Goal: Information Seeking & Learning: Learn about a topic

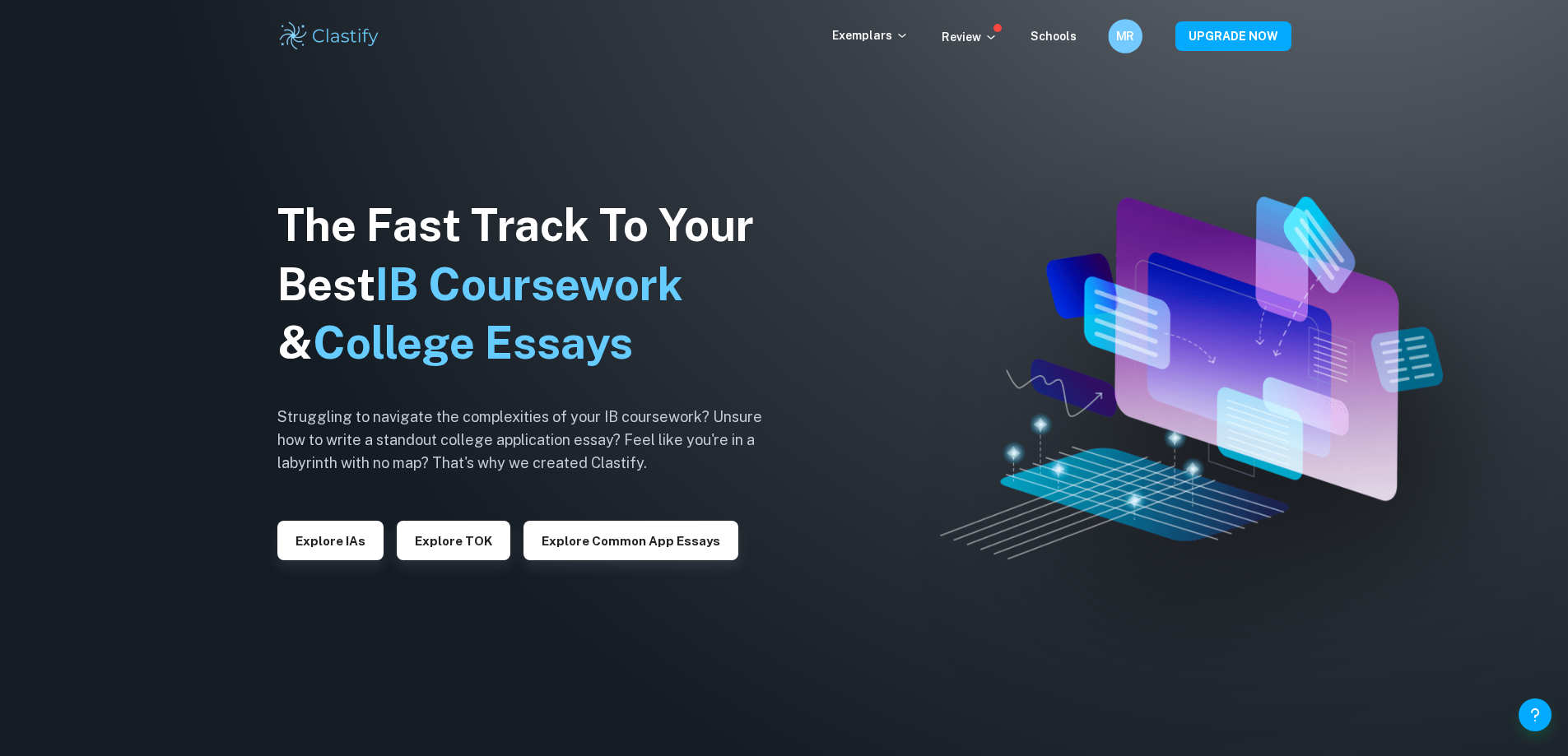
click at [1126, 33] on h6 "MR" at bounding box center [1126, 36] width 20 height 19
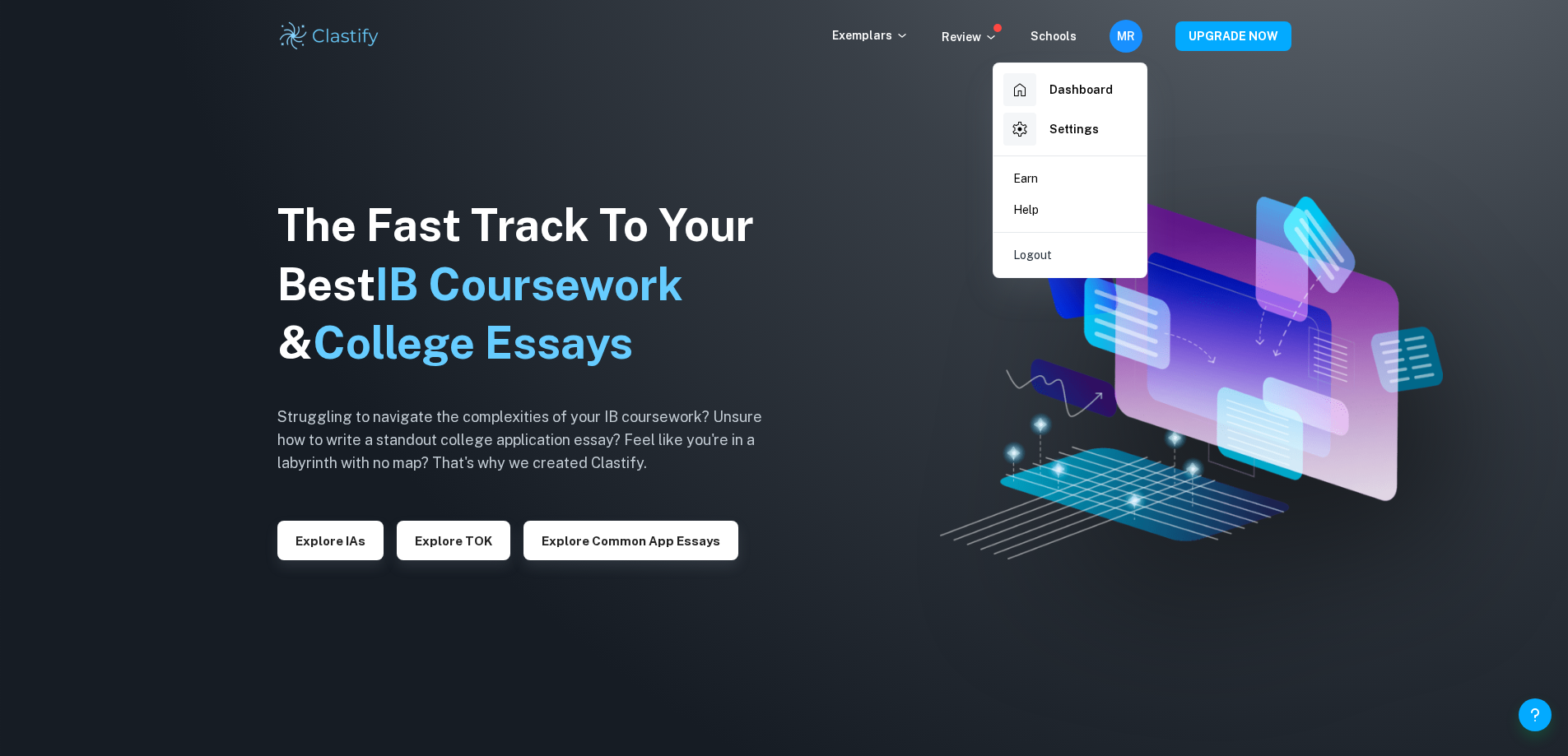
click at [1033, 96] on div at bounding box center [1019, 89] width 33 height 33
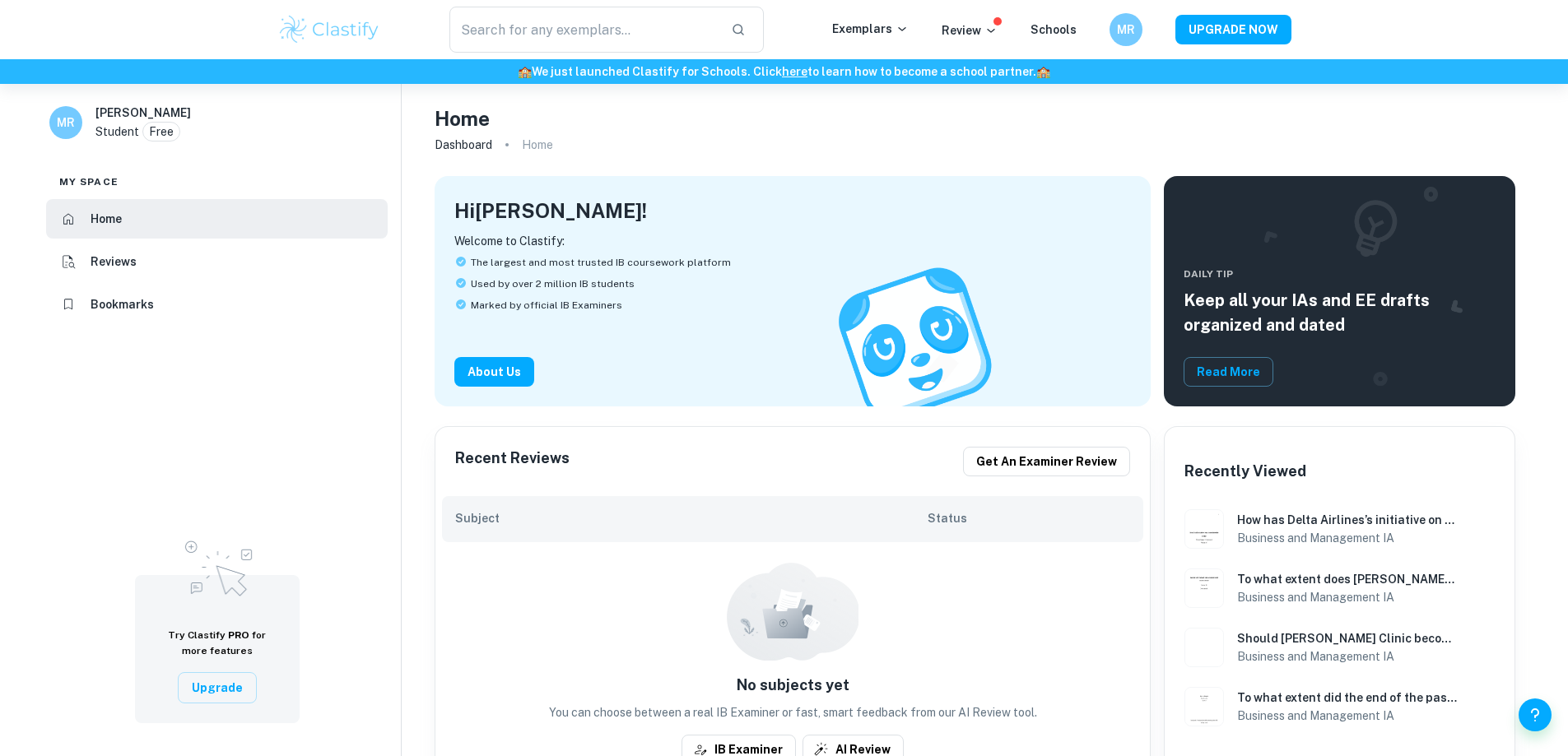
click at [170, 292] on li "Bookmarks" at bounding box center [217, 304] width 342 height 39
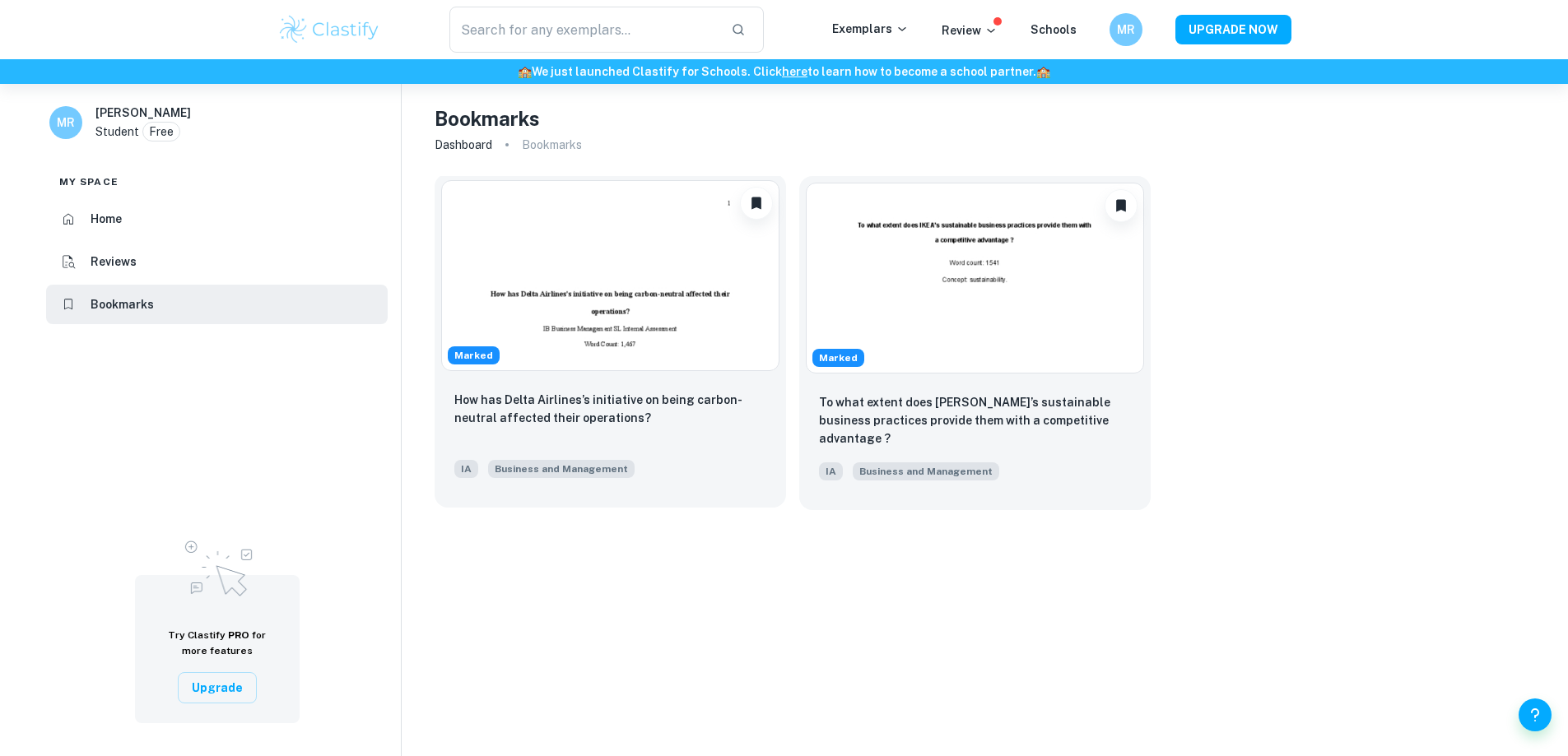
click at [622, 316] on img at bounding box center [610, 275] width 338 height 190
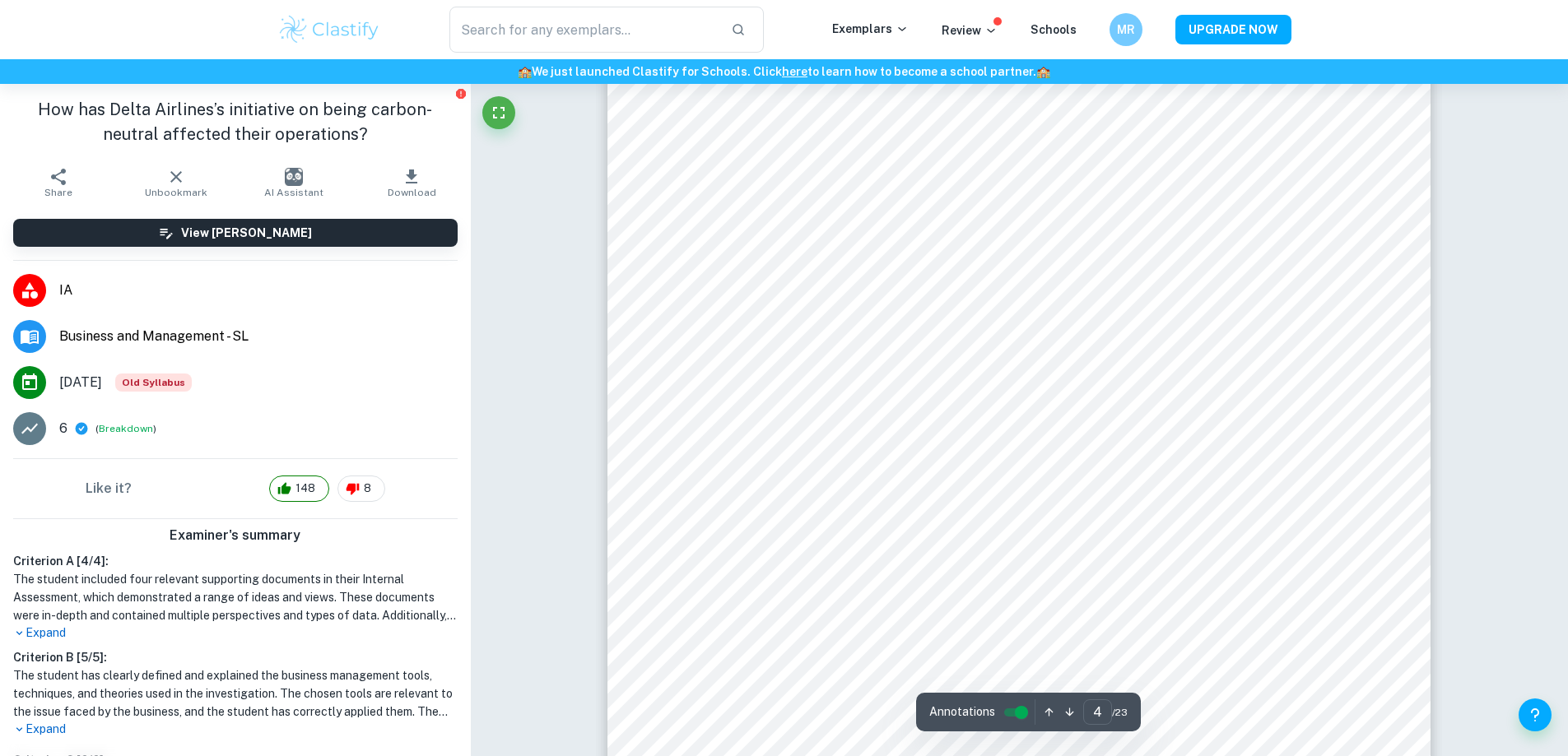
scroll to position [3538, 0]
type input "3"
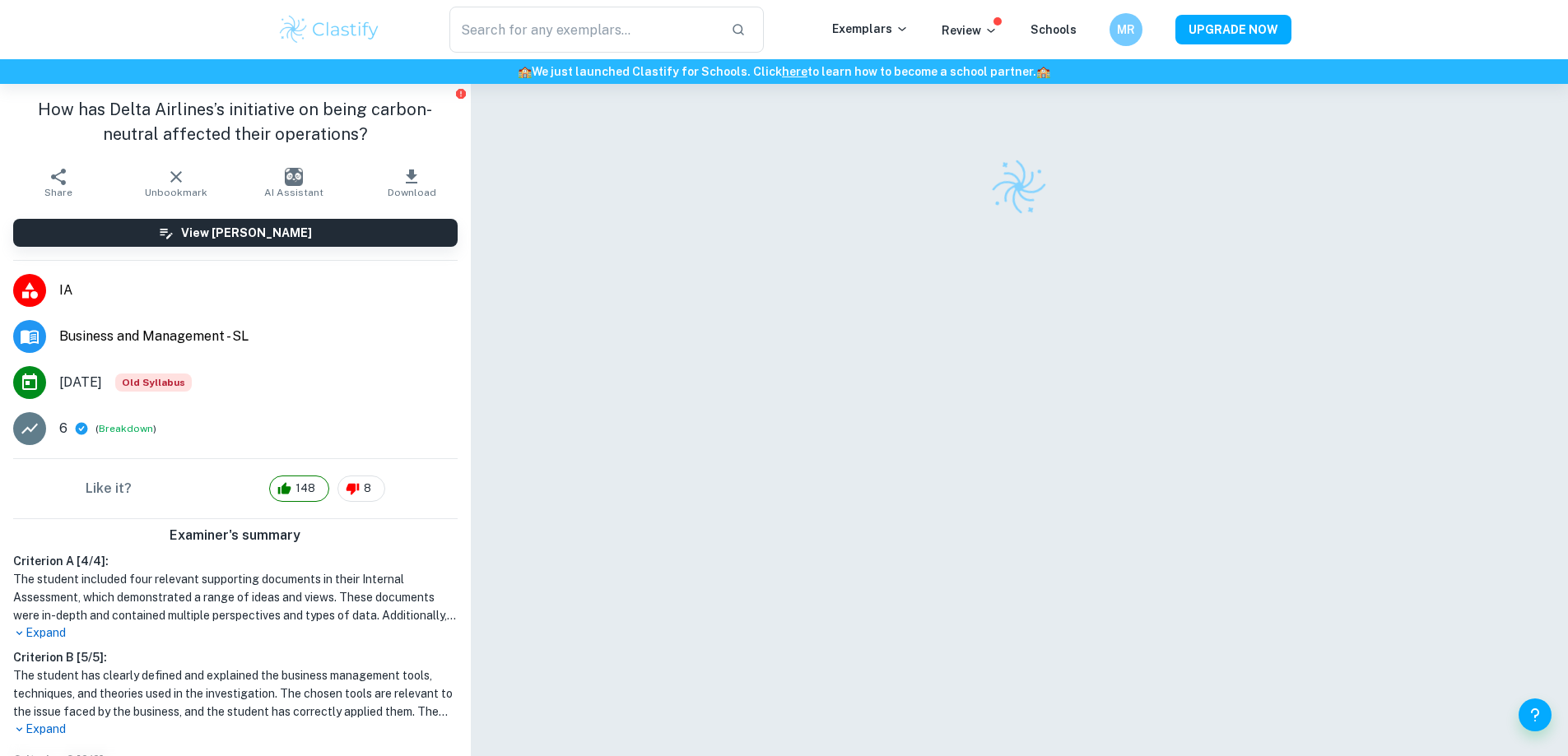
click at [1134, 24] on h6 "MR" at bounding box center [1126, 30] width 19 height 18
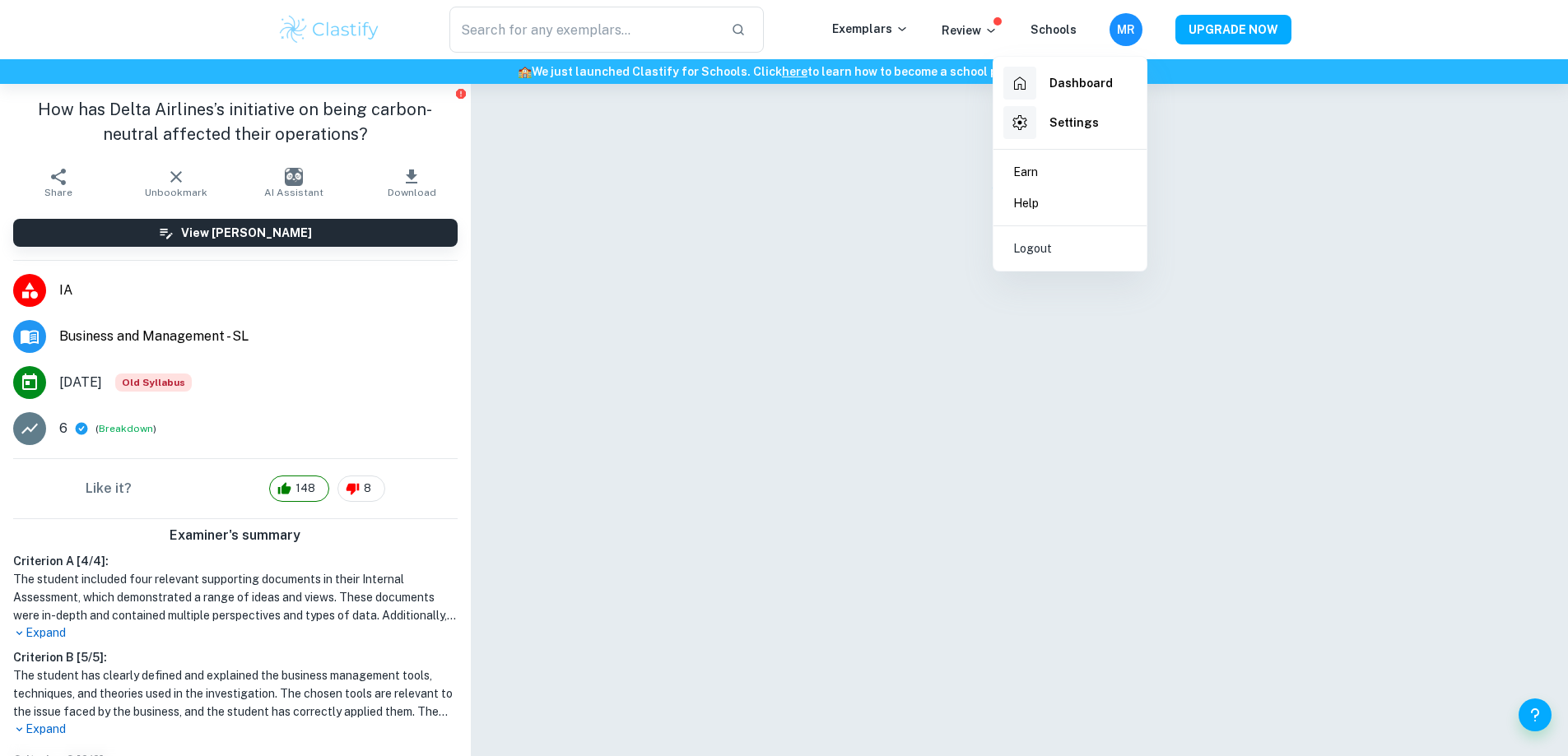
click at [1062, 94] on div "Dashboard" at bounding box center [1058, 82] width 109 height 33
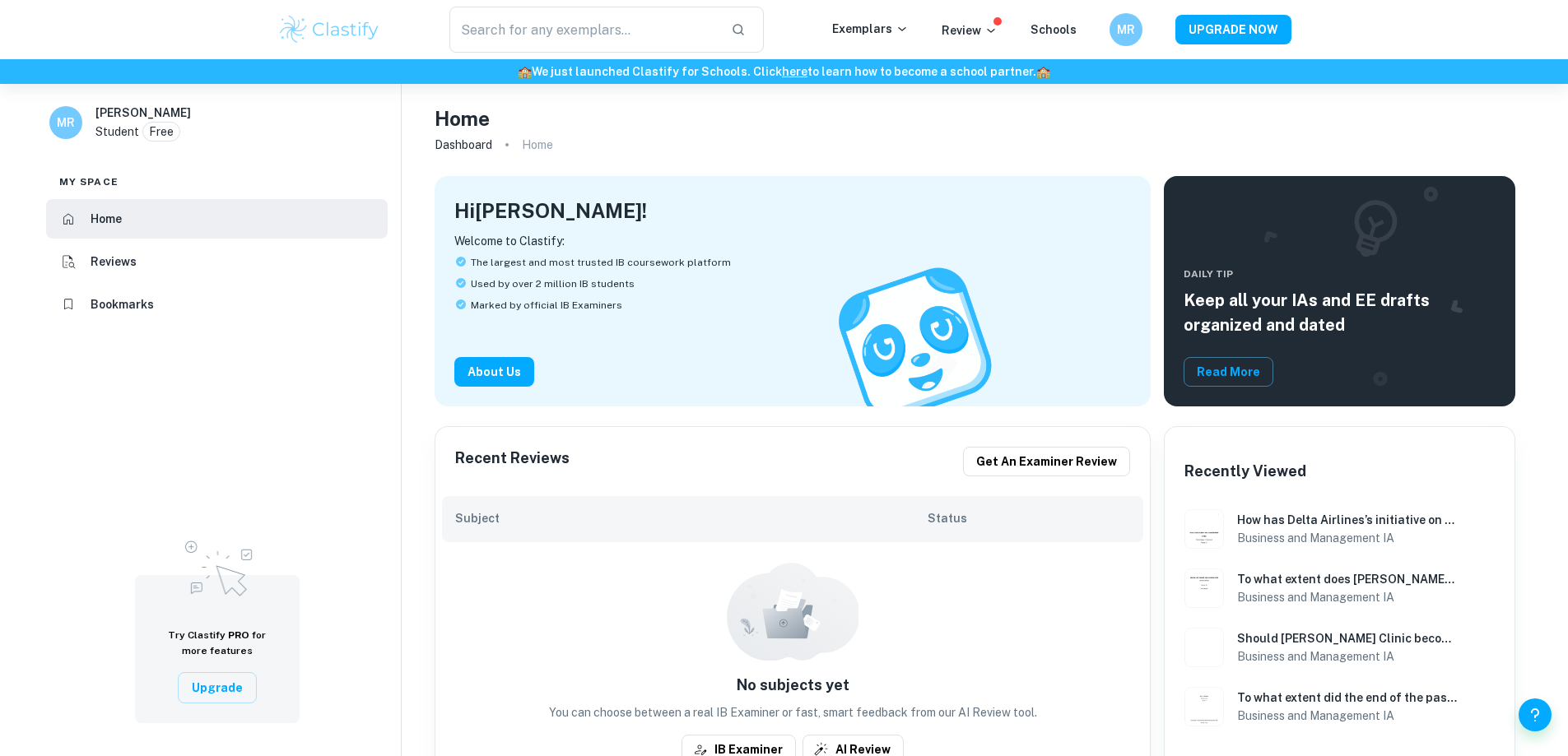
click at [107, 296] on h6 "Bookmarks" at bounding box center [123, 305] width 64 height 18
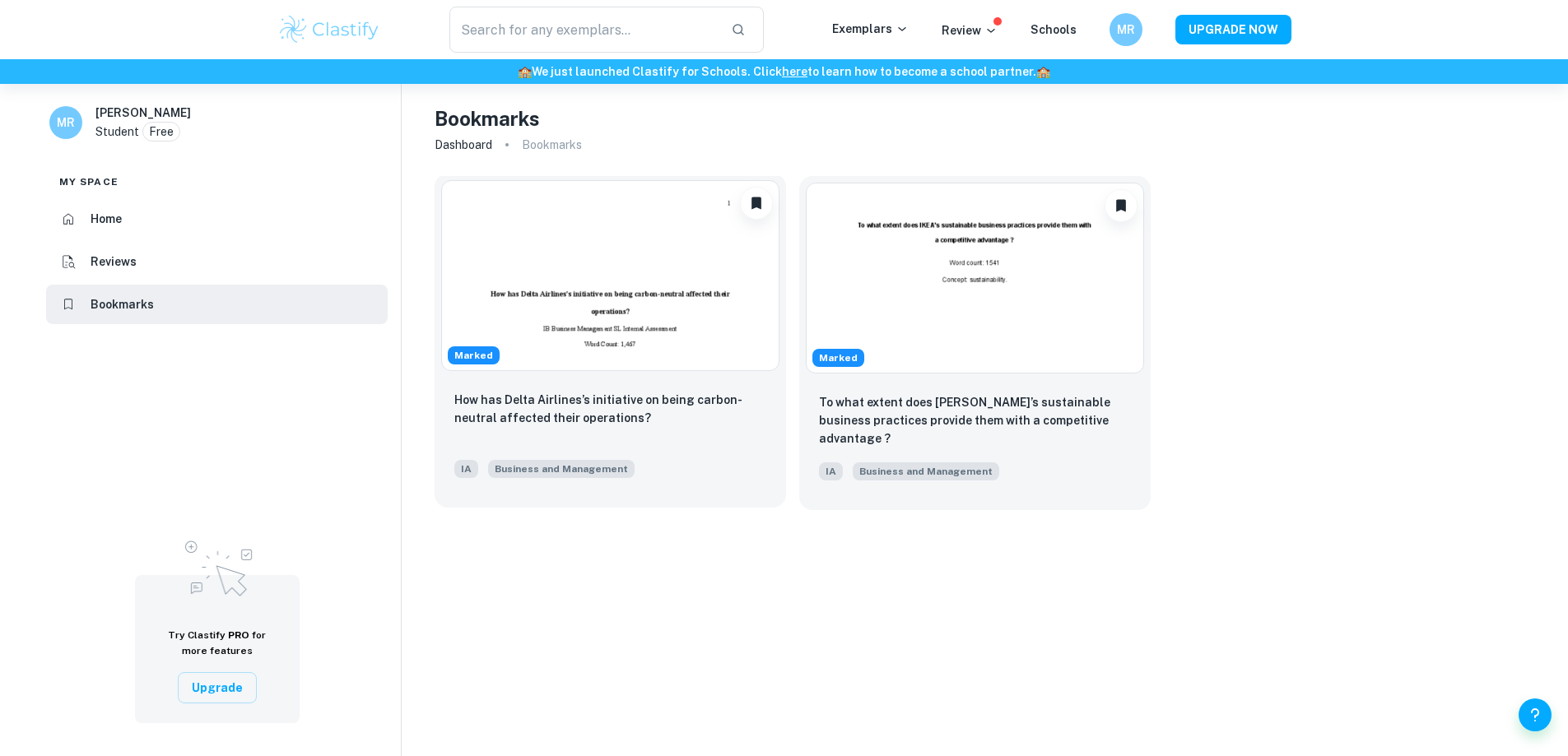
click at [659, 298] on img at bounding box center [610, 275] width 338 height 190
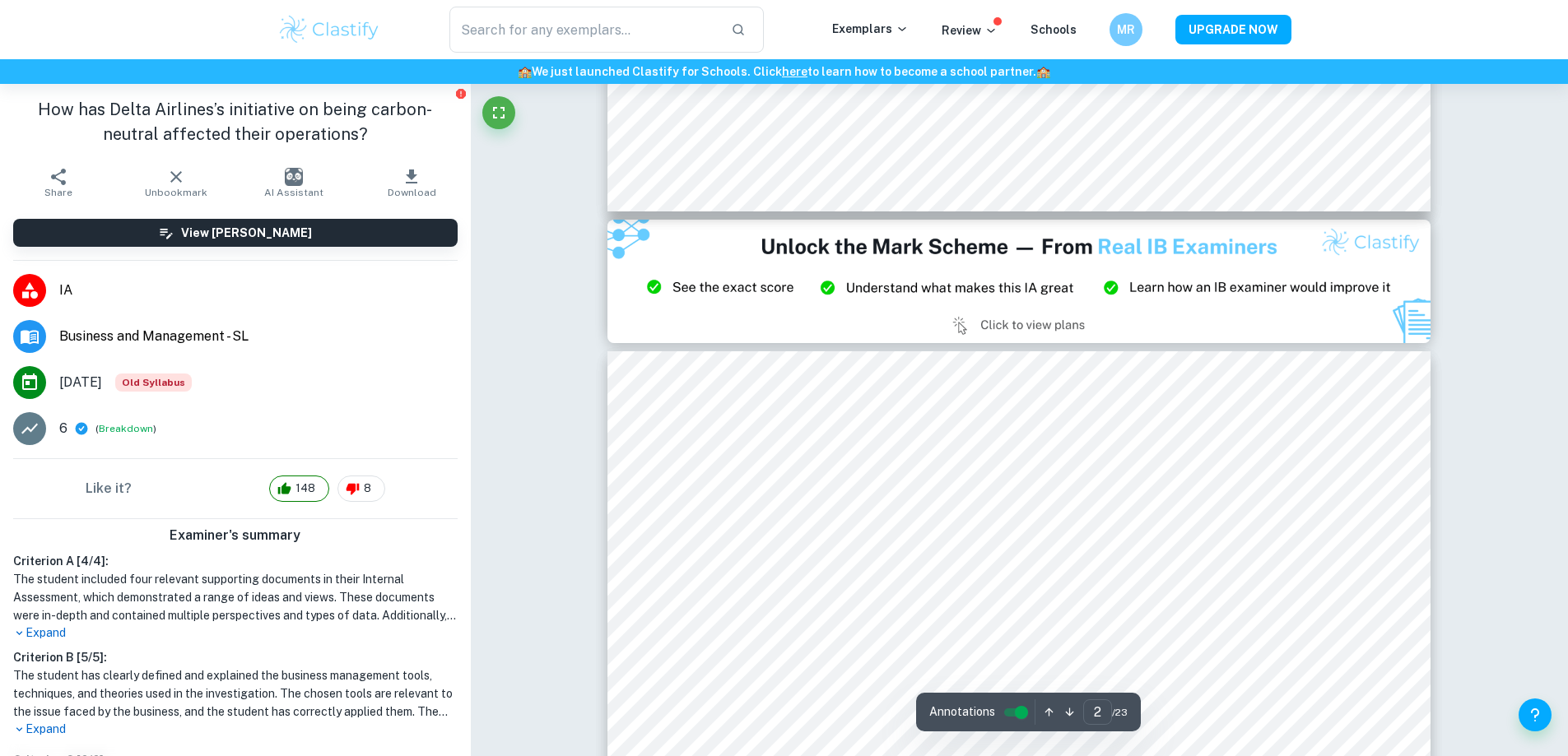
type input "3"
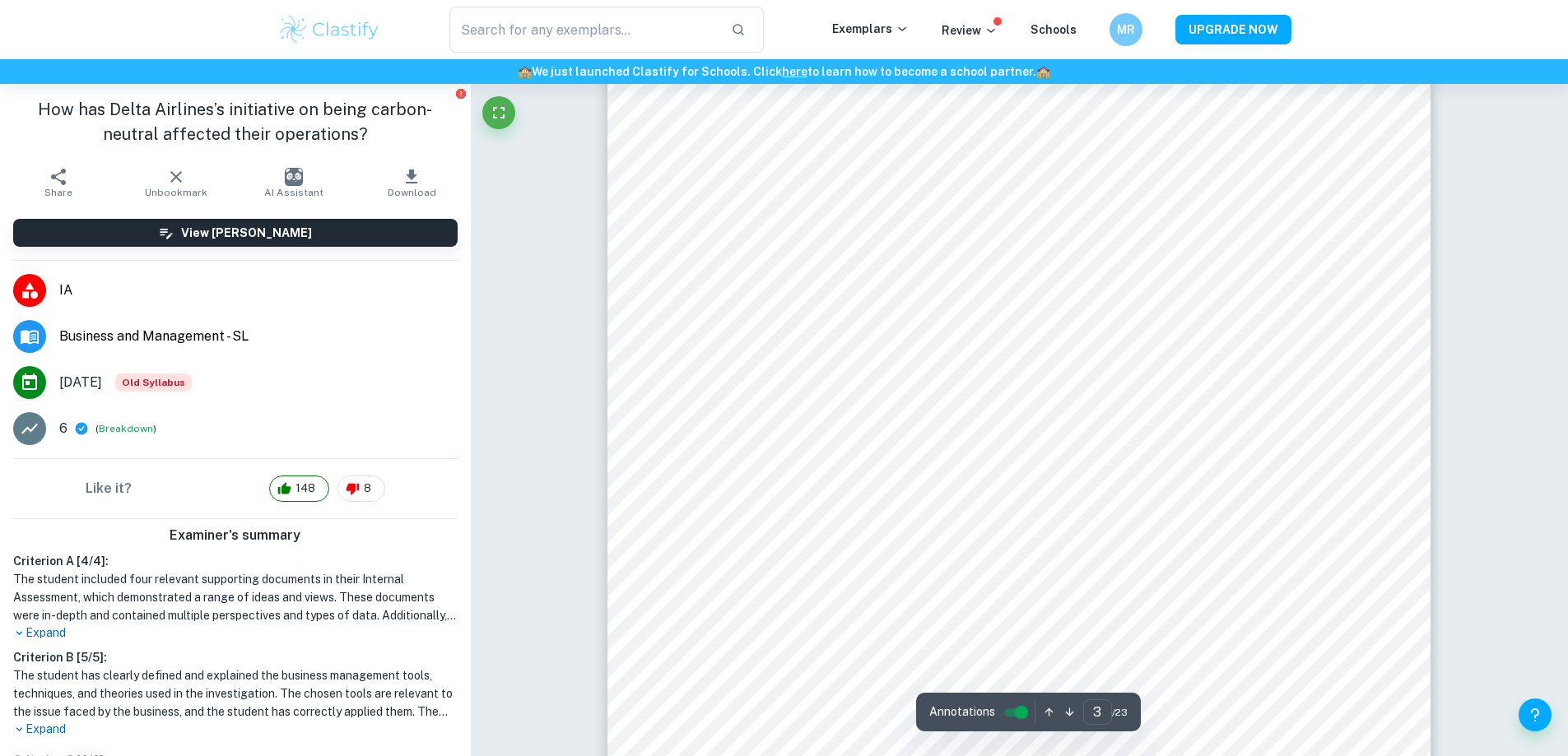
scroll to position [2633, 0]
